Goal: Task Accomplishment & Management: Manage account settings

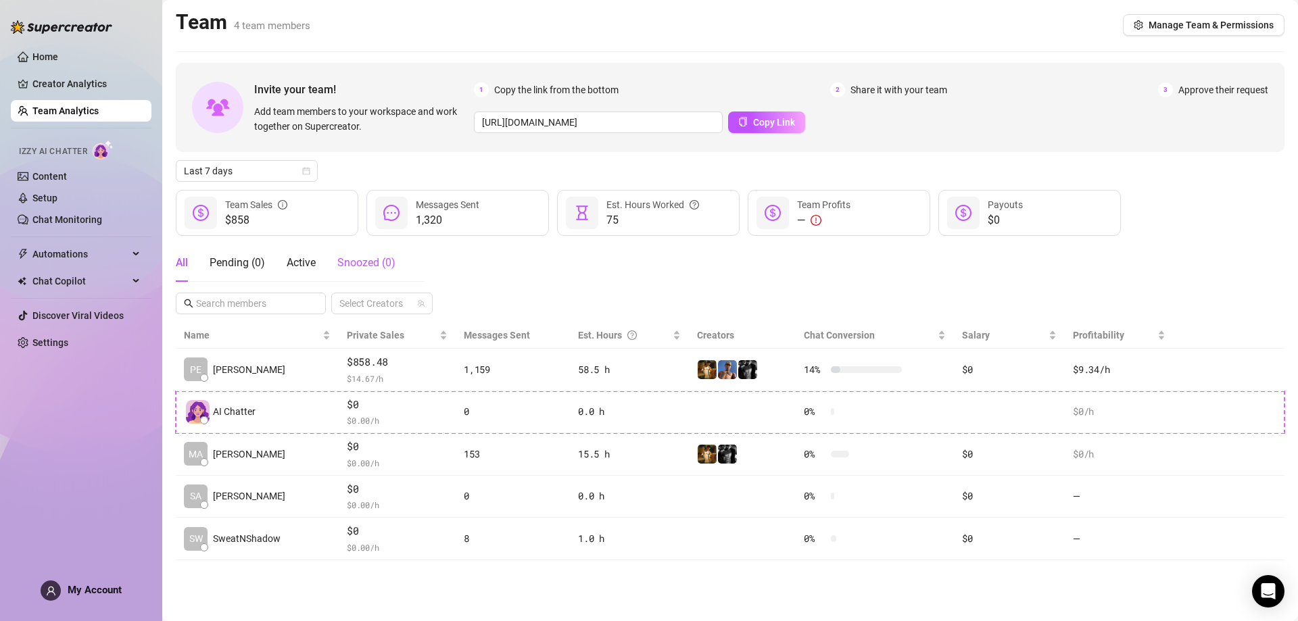
click at [343, 256] on div "Snoozed ( 0 )" at bounding box center [366, 263] width 58 height 16
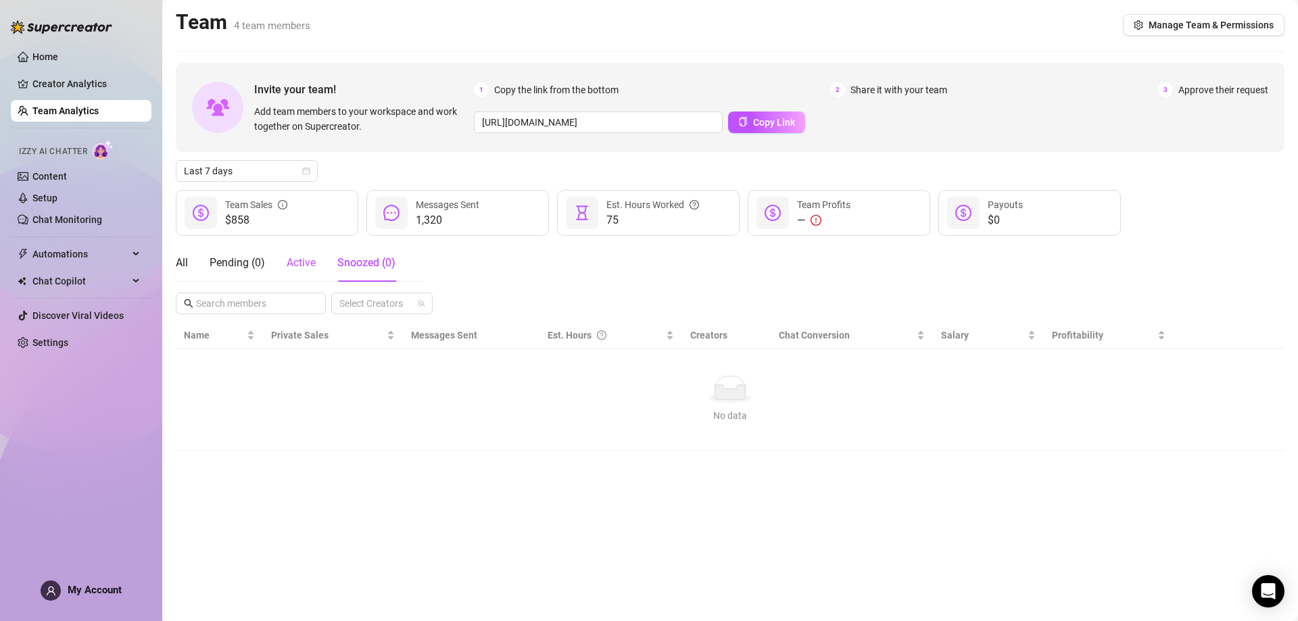
click at [303, 259] on span "Active" at bounding box center [301, 262] width 29 height 13
click at [238, 254] on div "Pending ( 0 )" at bounding box center [237, 263] width 55 height 38
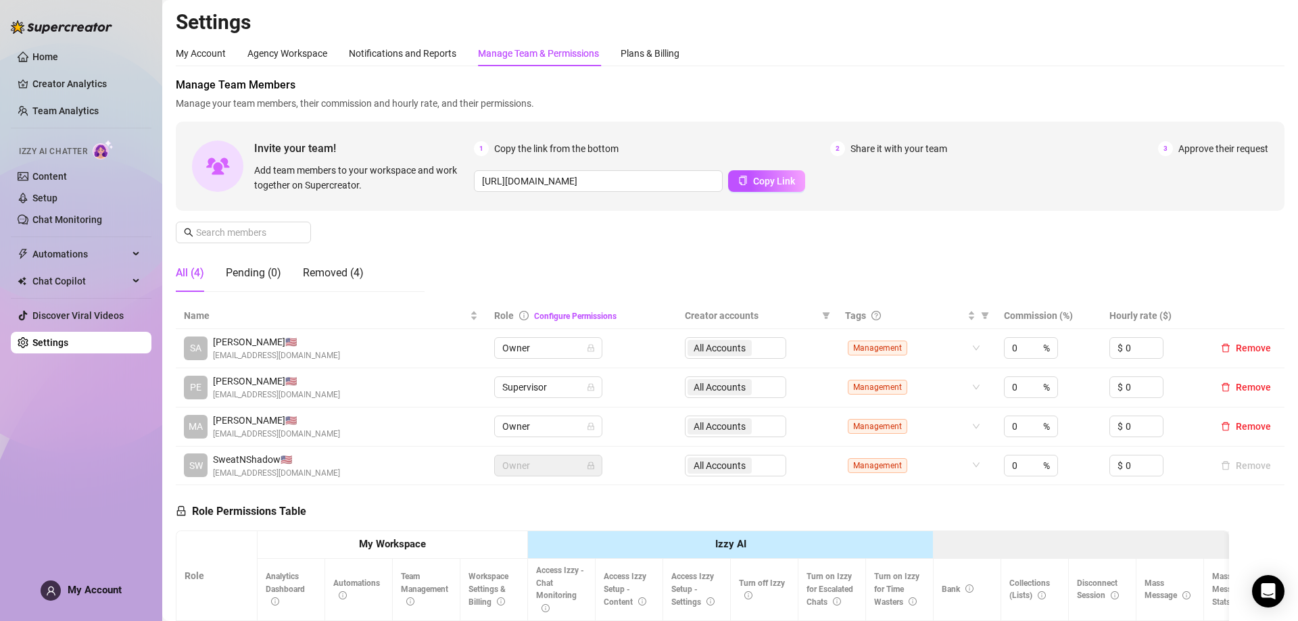
click at [301, 271] on div "All (4) Pending (0) Removed (4)" at bounding box center [270, 273] width 188 height 38
click at [312, 271] on div "Removed (4)" at bounding box center [333, 273] width 61 height 16
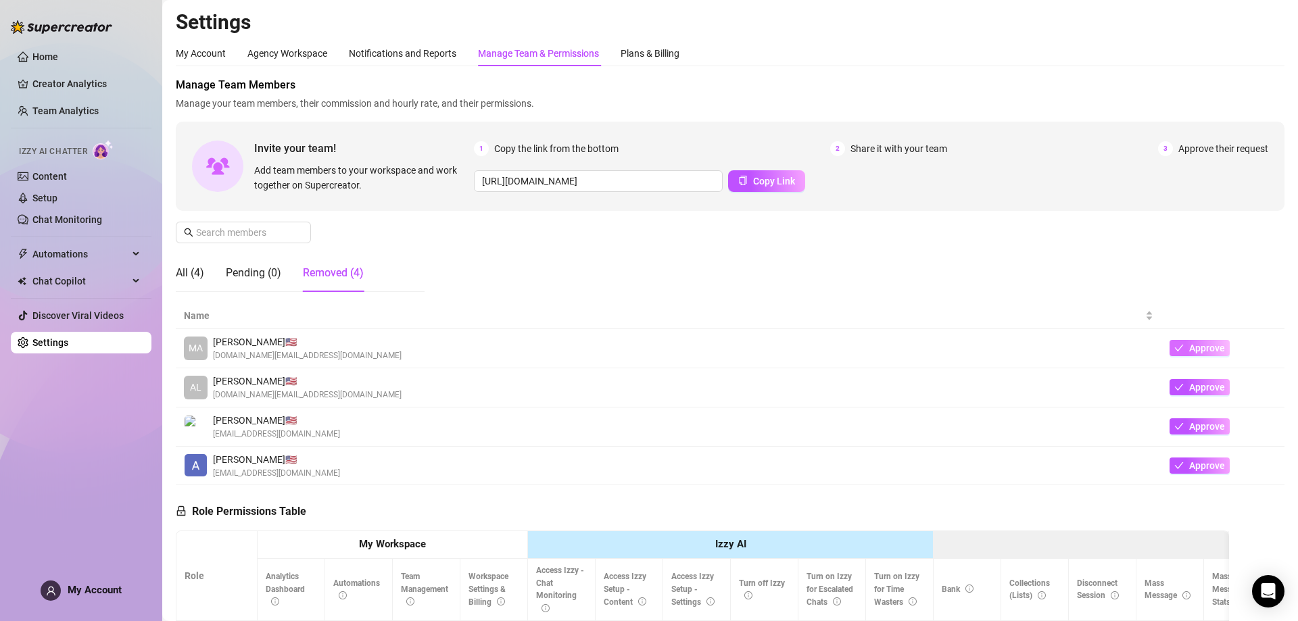
click at [1211, 341] on button "Approve" at bounding box center [1199, 348] width 60 height 16
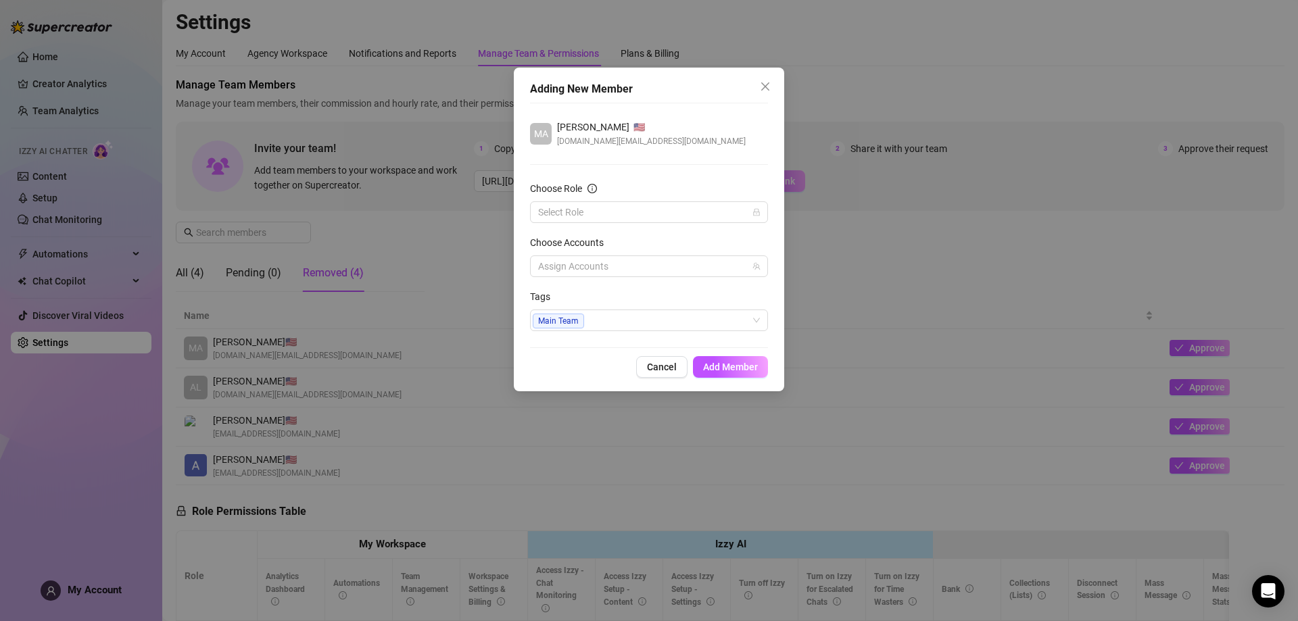
drag, startPoint x: 662, startPoint y: 125, endPoint x: 537, endPoint y: 126, distance: 125.7
click at [537, 126] on div "MA [PERSON_NAME] 🇺🇸 [DOMAIN_NAME][EMAIL_ADDRESS][DOMAIN_NAME]" at bounding box center [649, 134] width 238 height 28
click at [681, 167] on div "MA [PERSON_NAME] 🇺🇸 [DOMAIN_NAME][EMAIL_ADDRESS][DOMAIN_NAME] Choose Role Selec…" at bounding box center [649, 225] width 238 height 245
click at [656, 214] on input "Choose Role" at bounding box center [643, 212] width 210 height 20
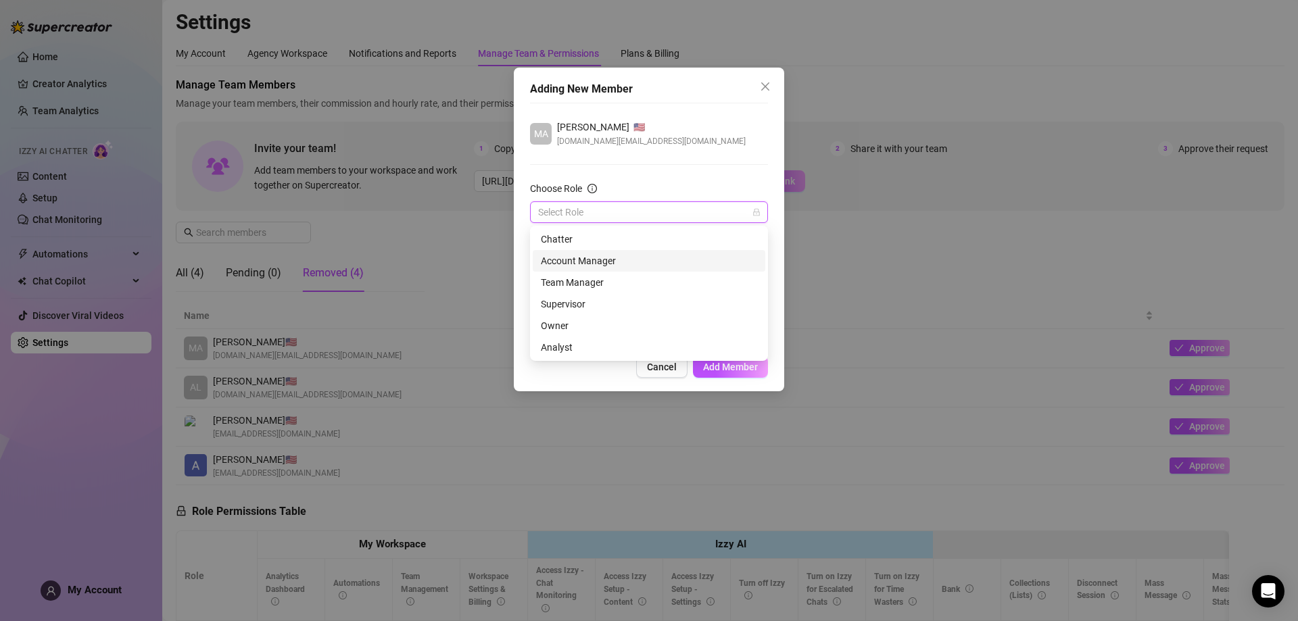
click at [594, 262] on div "Account Manager" at bounding box center [649, 260] width 216 height 15
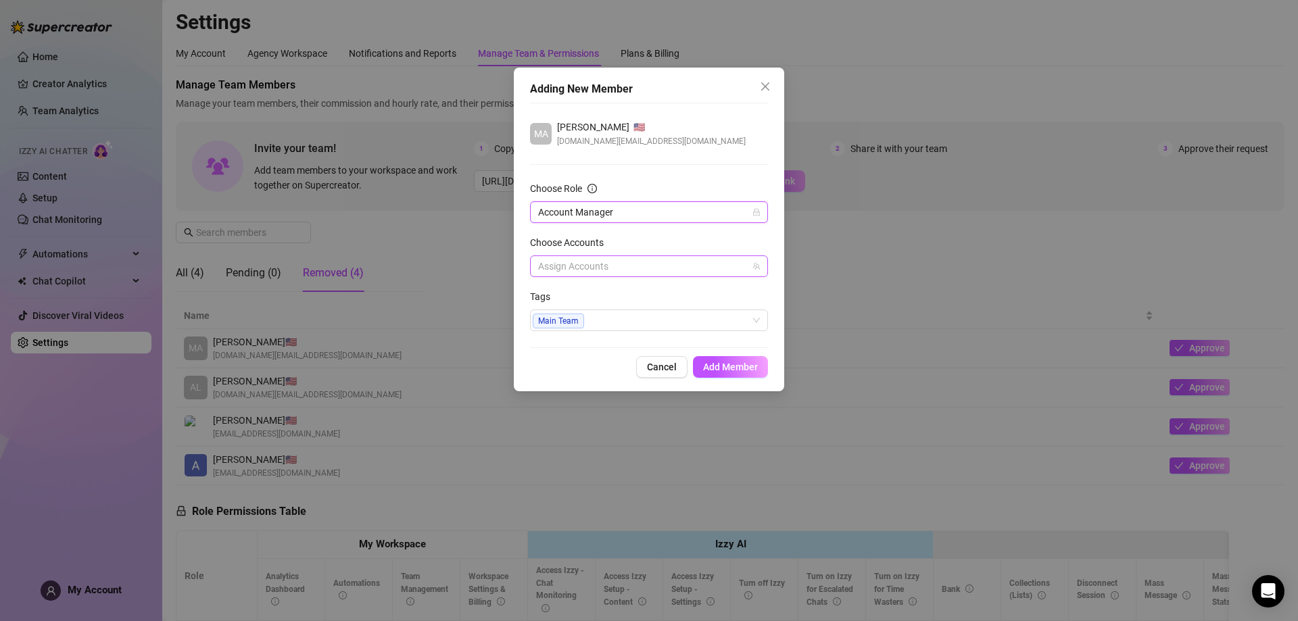
click at [614, 264] on div at bounding box center [642, 266] width 218 height 19
click at [556, 330] on span "Select tree node" at bounding box center [557, 332] width 11 height 11
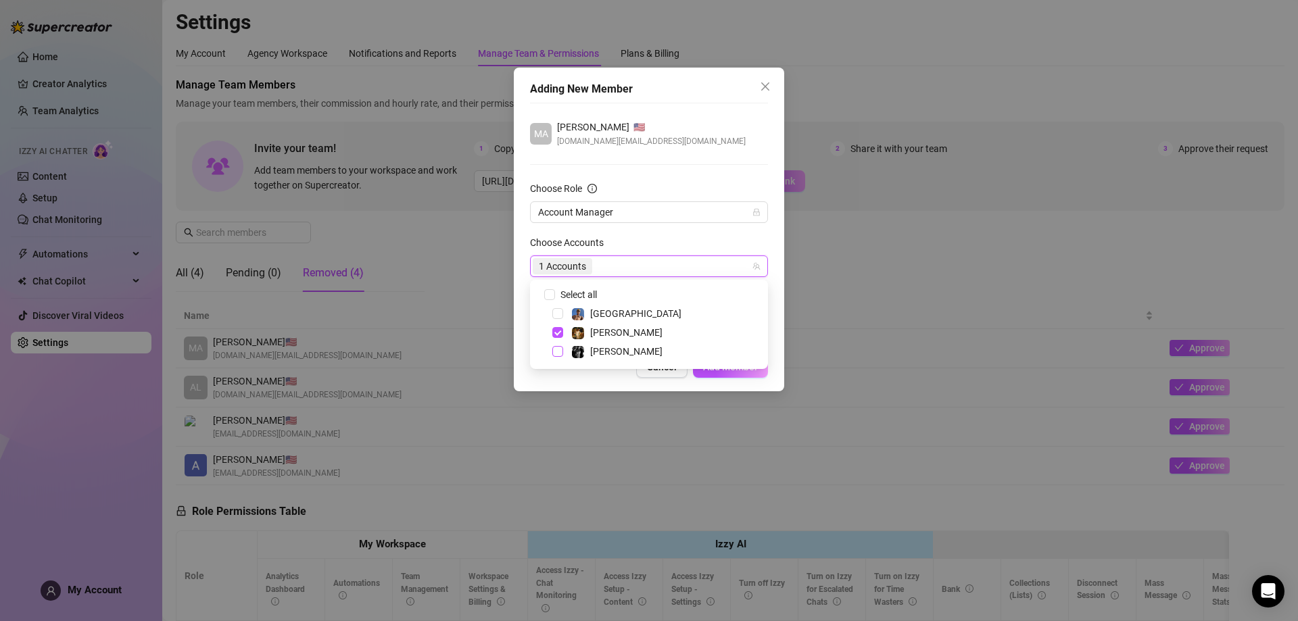
click at [554, 355] on span "Select tree node" at bounding box center [557, 351] width 11 height 11
click at [559, 311] on span "Select tree node" at bounding box center [557, 313] width 11 height 11
checkbox input "true"
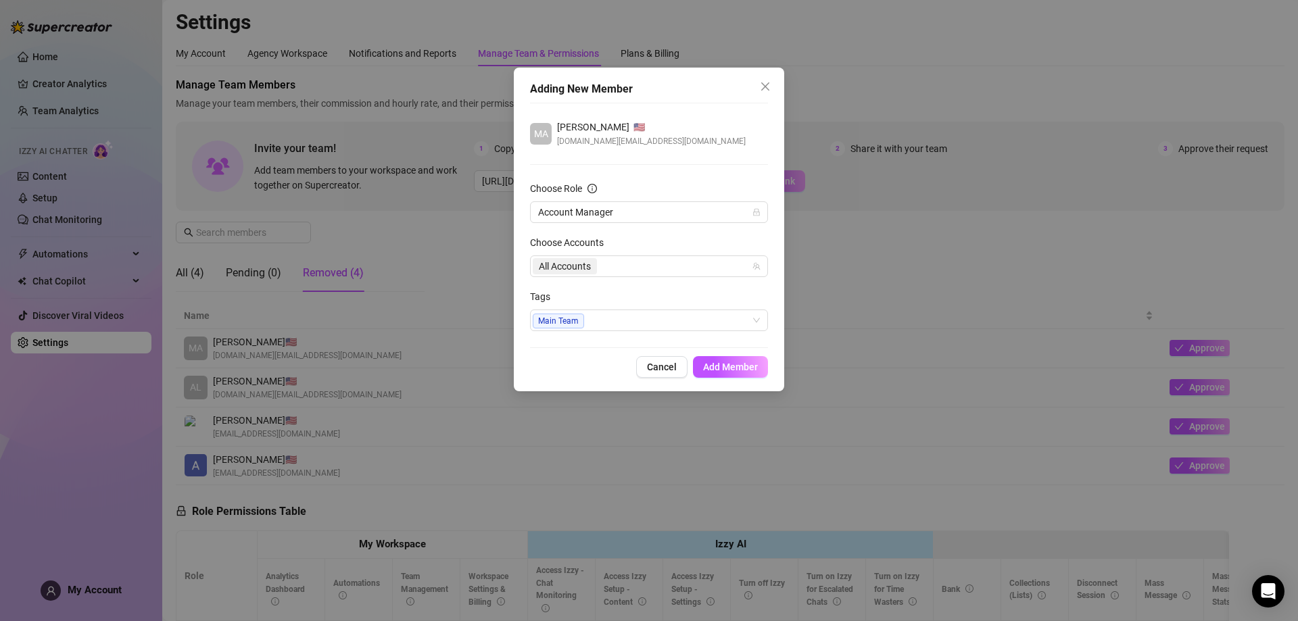
click at [712, 245] on div "Choose Accounts" at bounding box center [649, 245] width 238 height 20
click at [723, 373] on button "Add Member" at bounding box center [730, 367] width 75 height 22
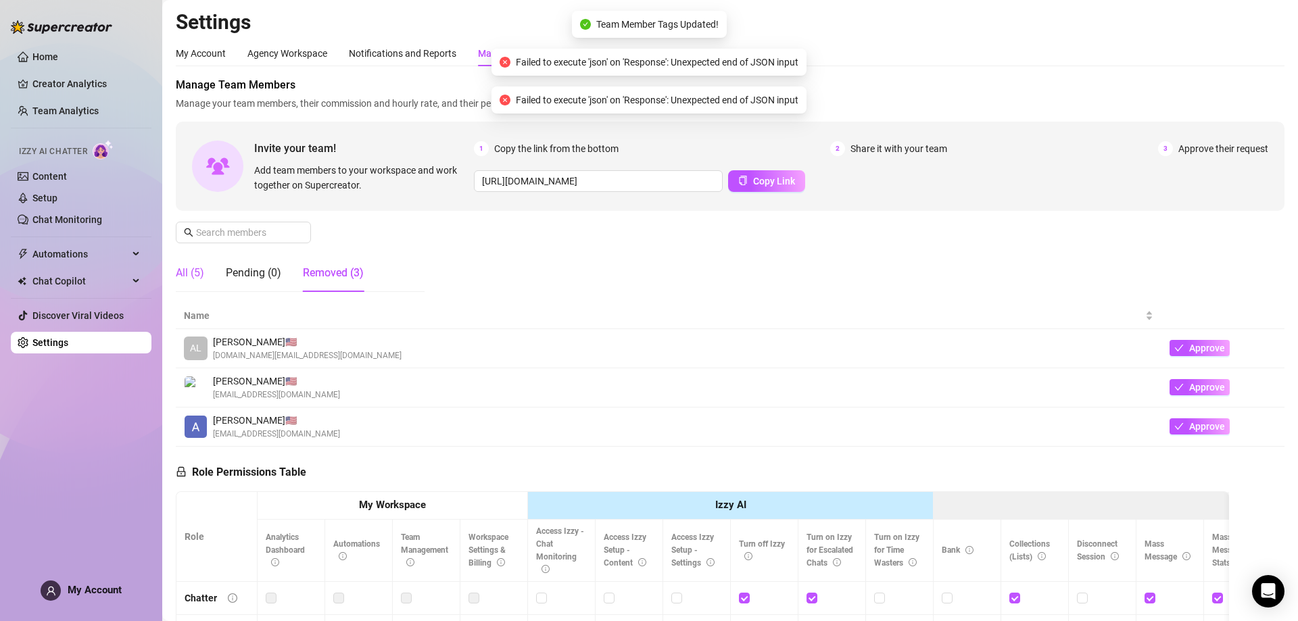
click at [203, 270] on div "All (5)" at bounding box center [190, 273] width 28 height 16
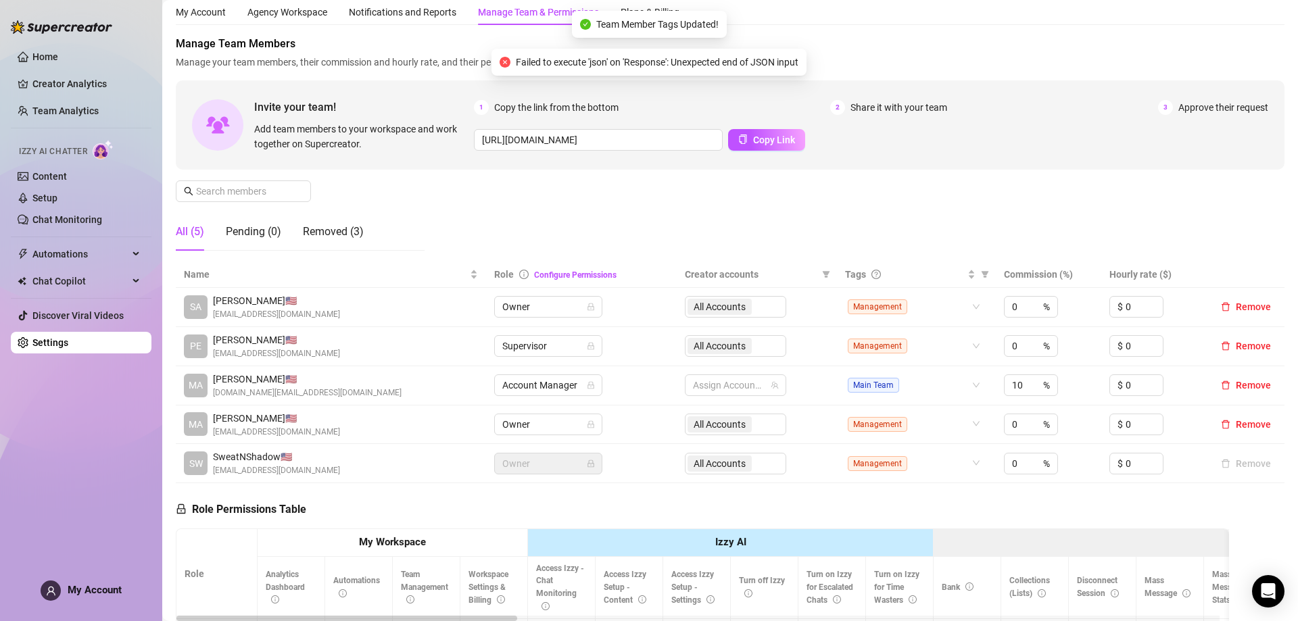
scroll to position [68, 0]
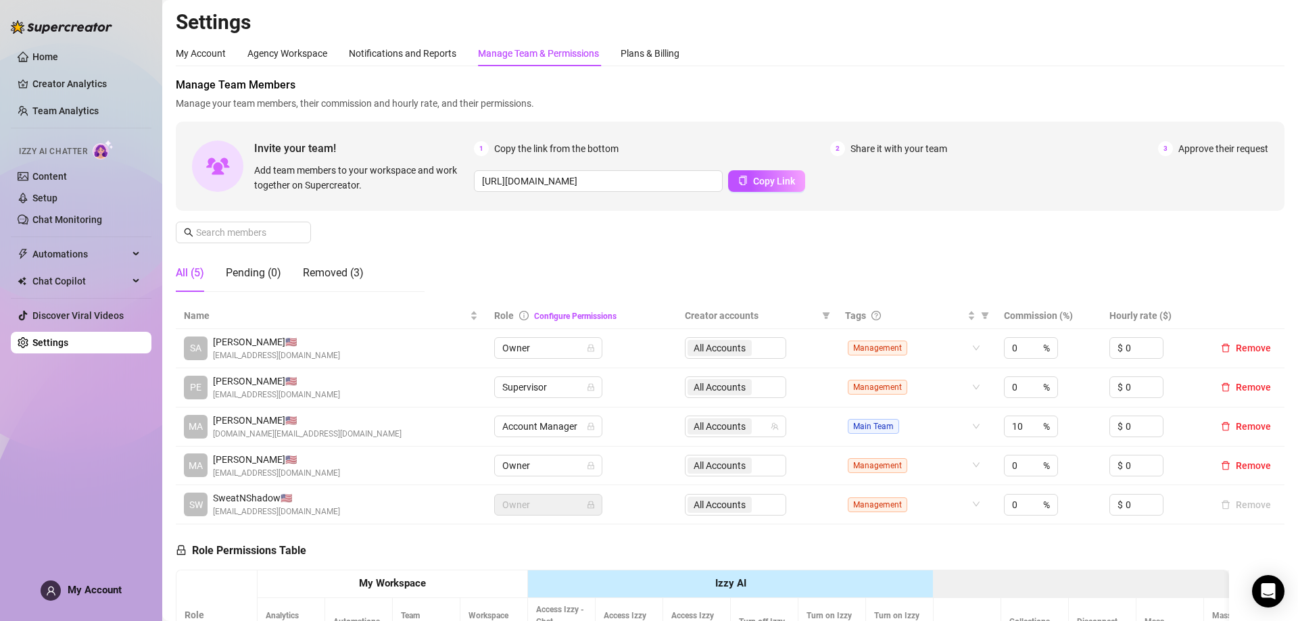
scroll to position [68, 0]
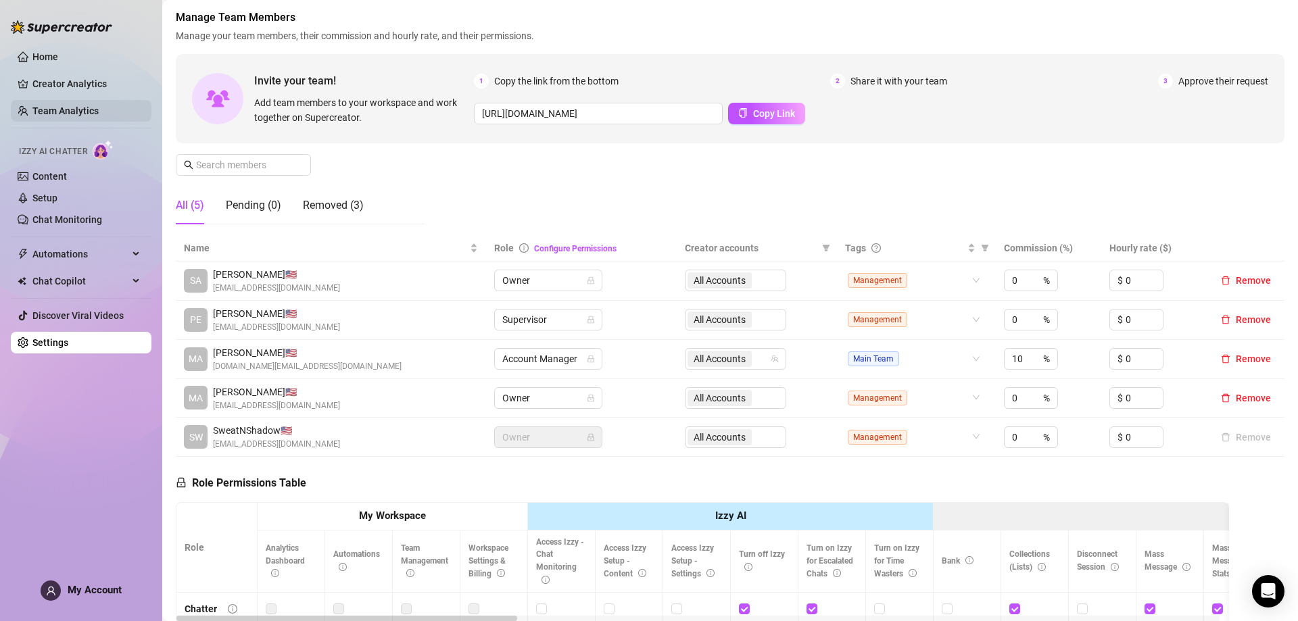
click at [78, 113] on link "Team Analytics" at bounding box center [65, 110] width 66 height 11
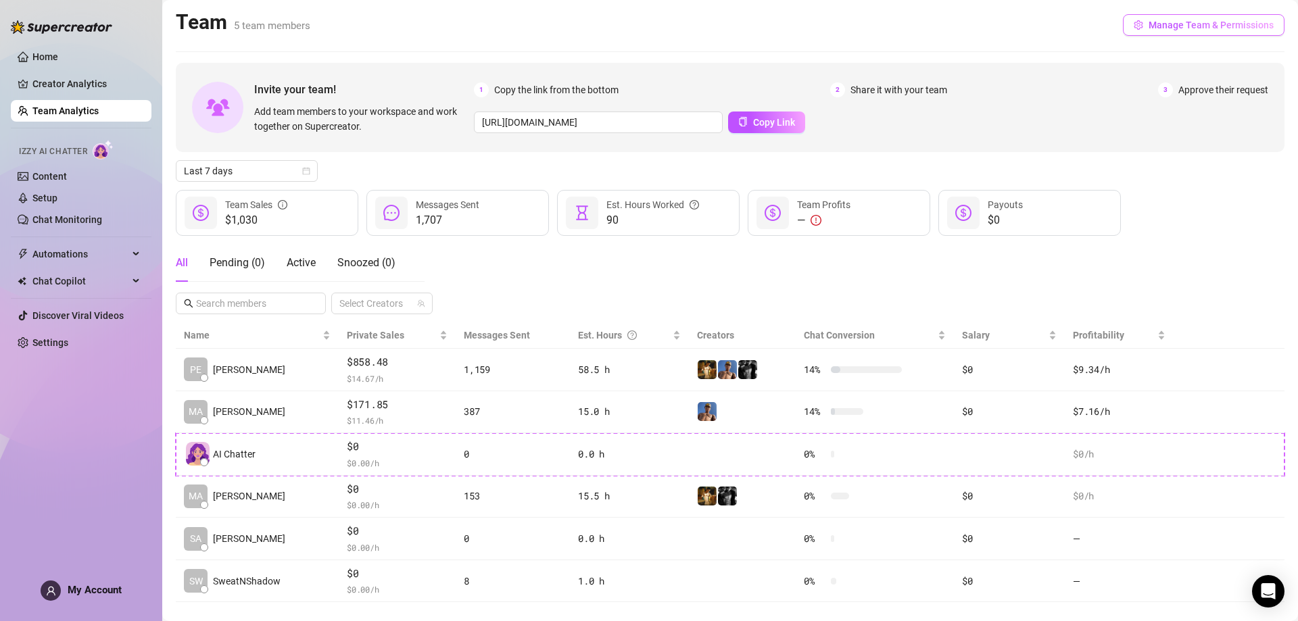
click at [1237, 33] on button "Manage Team & Permissions" at bounding box center [1204, 25] width 162 height 22
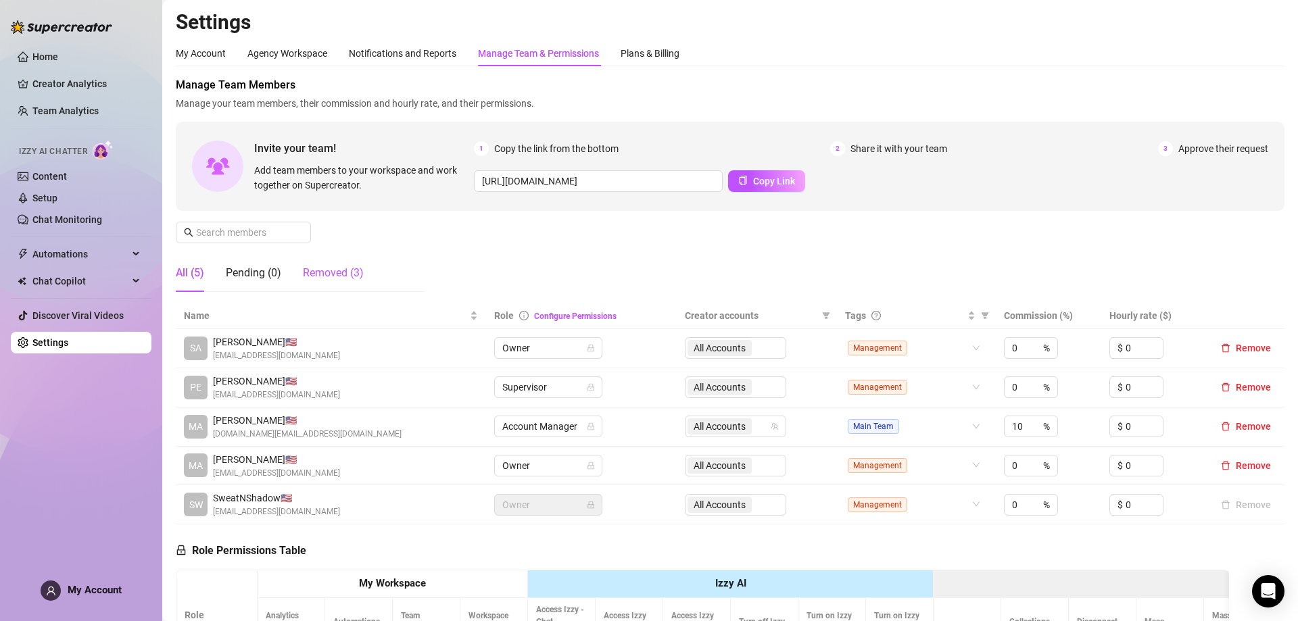
click at [312, 270] on div "Removed (3)" at bounding box center [333, 273] width 61 height 16
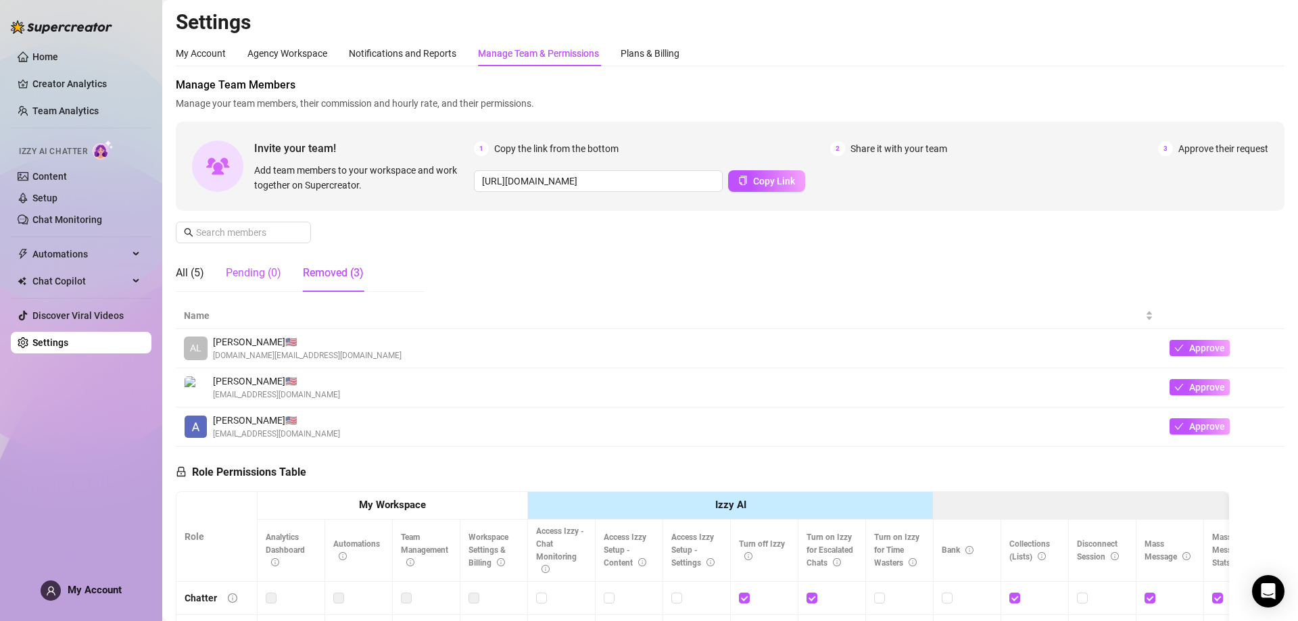
click at [264, 274] on div "Pending (0)" at bounding box center [253, 273] width 55 height 16
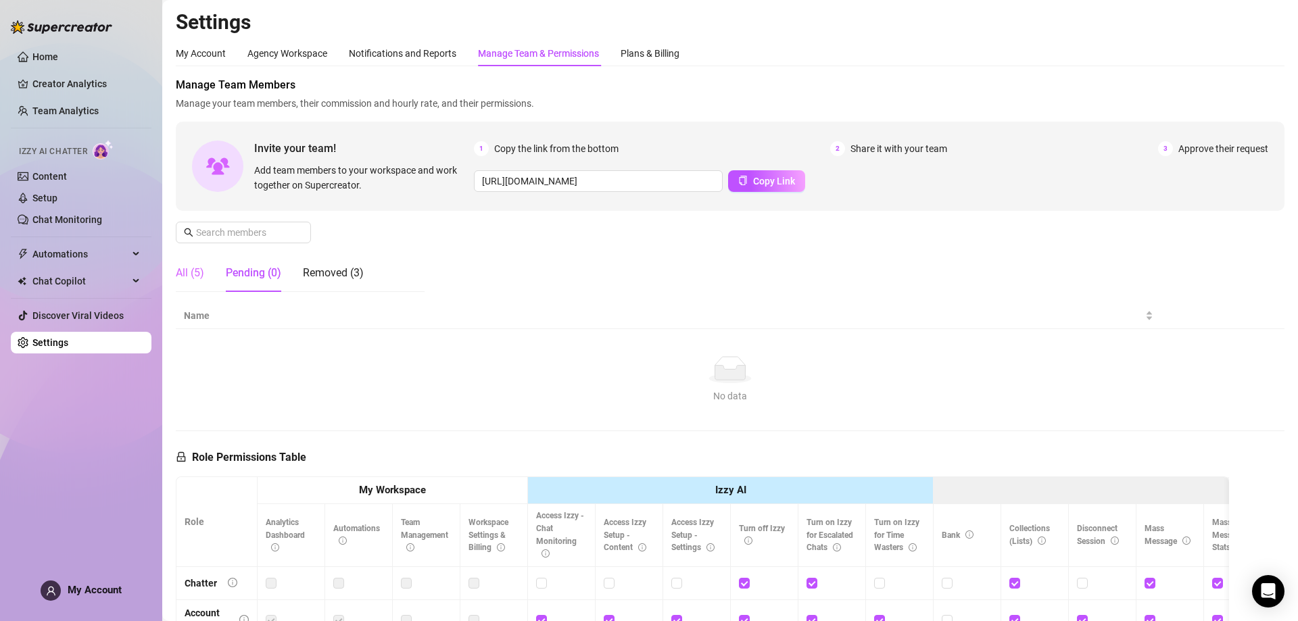
click at [189, 285] on div "All (5)" at bounding box center [190, 273] width 28 height 38
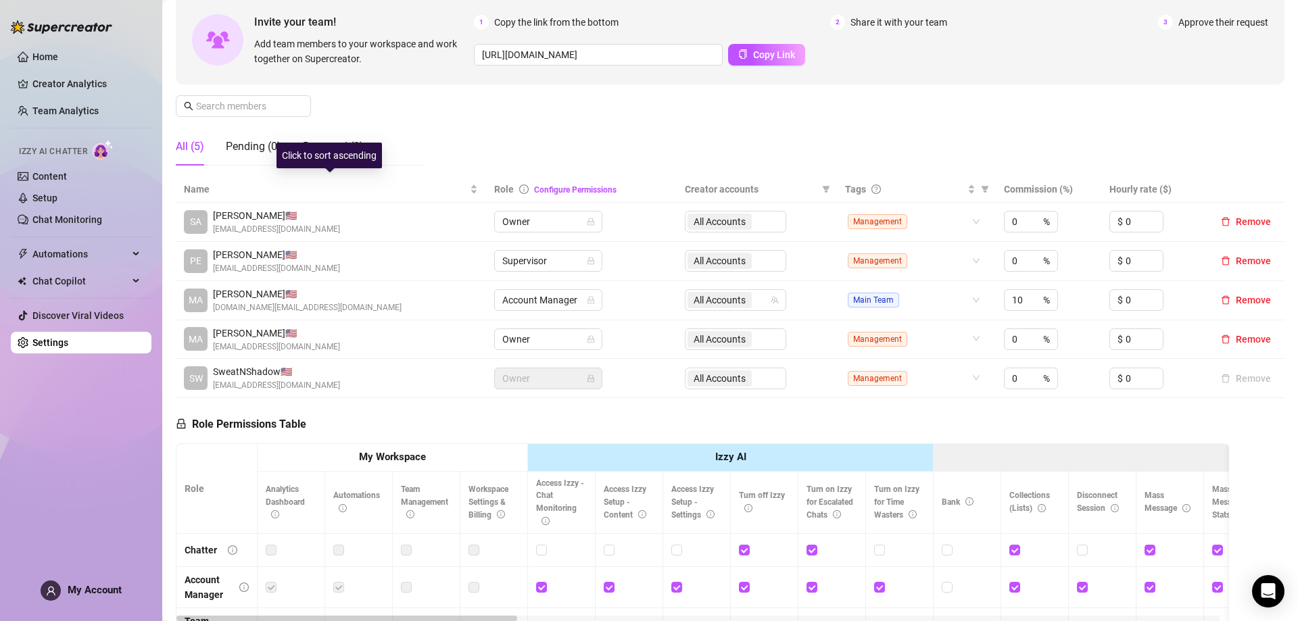
scroll to position [135, 0]
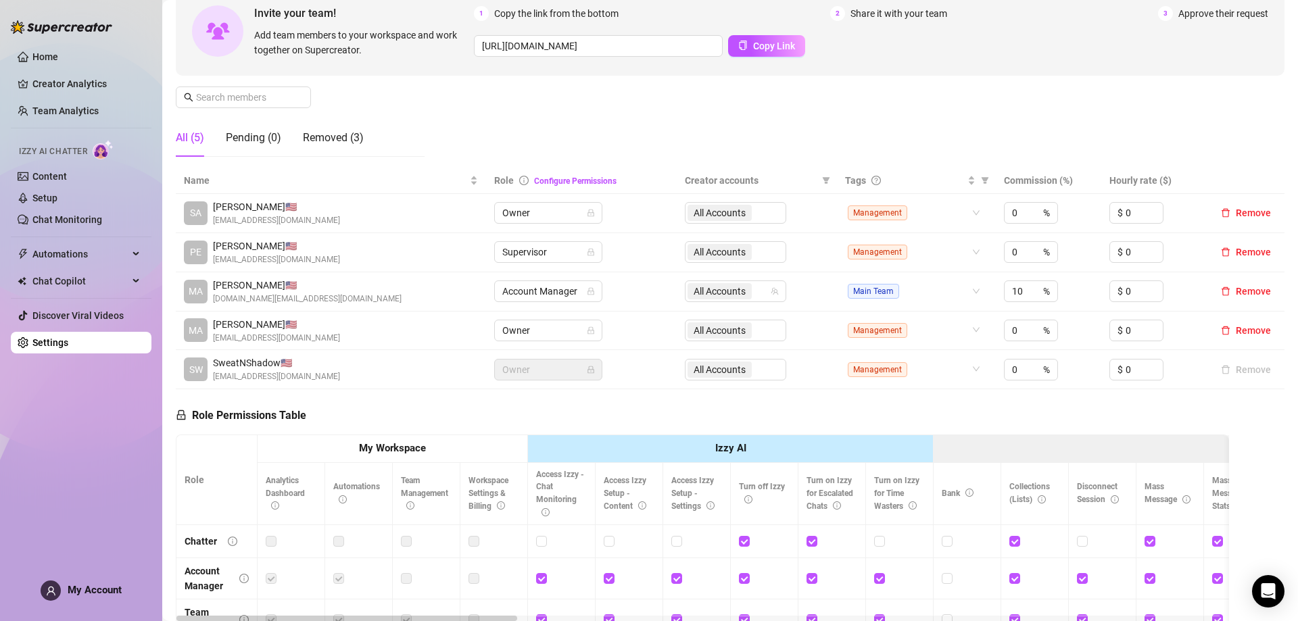
click at [198, 285] on span "MA" at bounding box center [196, 291] width 14 height 15
click at [237, 281] on span "Mattheus F. 🇺🇸" at bounding box center [307, 285] width 189 height 15
click at [256, 282] on span "Mattheus F. 🇺🇸" at bounding box center [307, 285] width 189 height 15
click at [90, 105] on link "Team Analytics" at bounding box center [65, 110] width 66 height 11
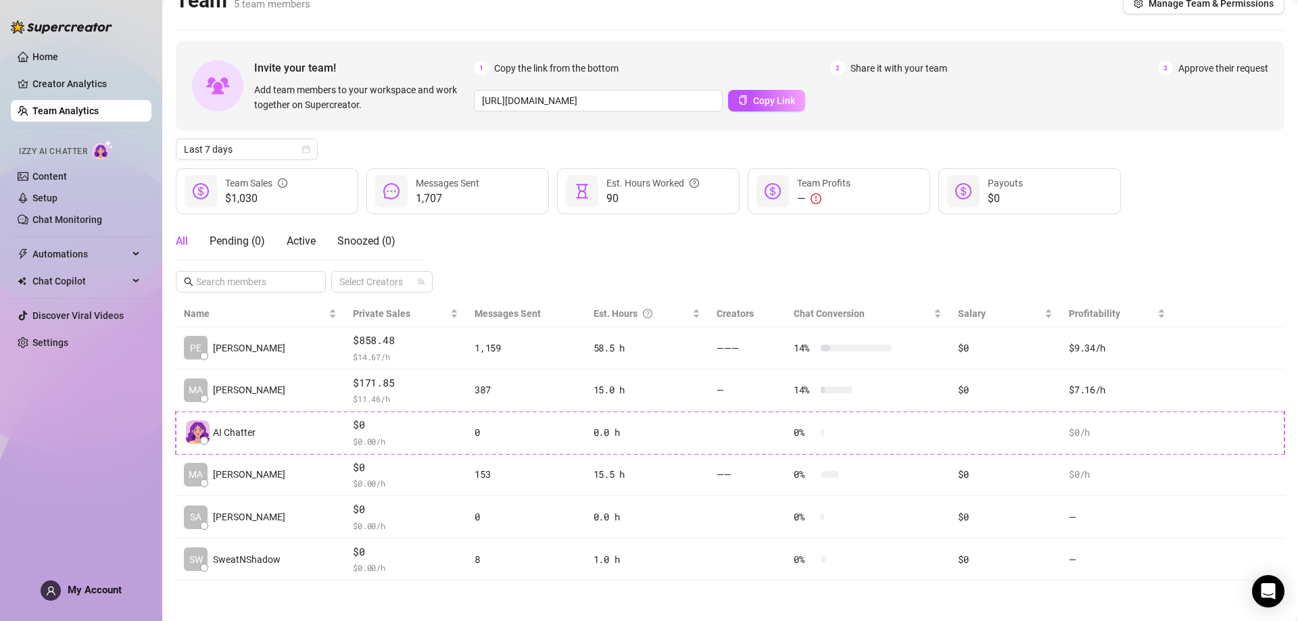
scroll to position [22, 0]
